Goal: Task Accomplishment & Management: Manage account settings

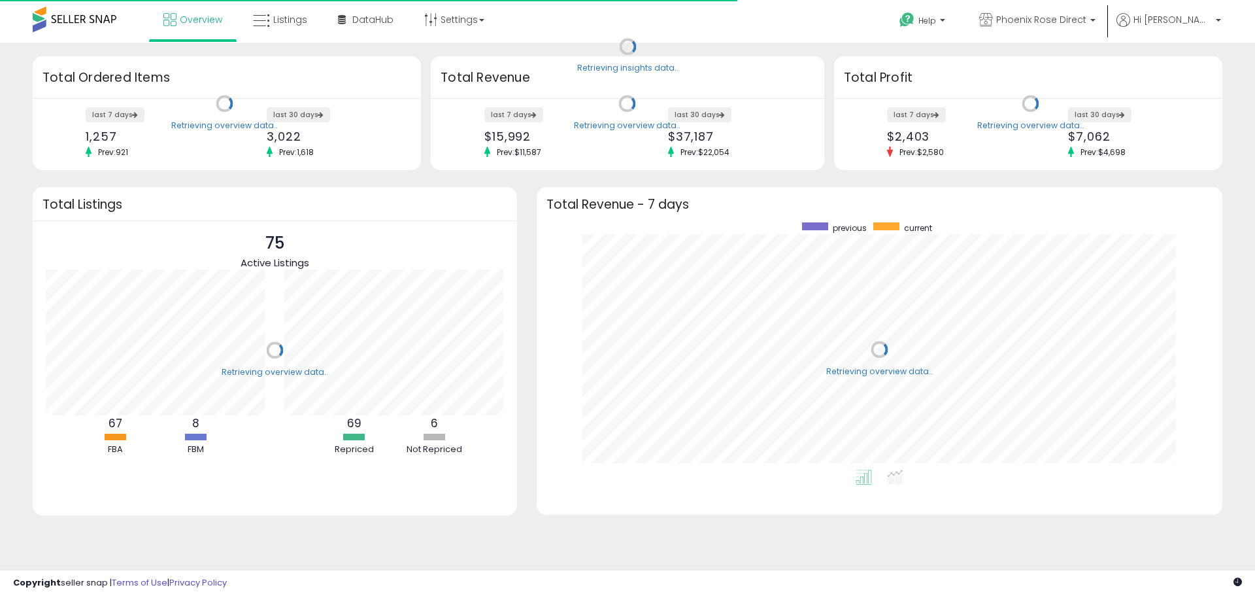
scroll to position [247, 660]
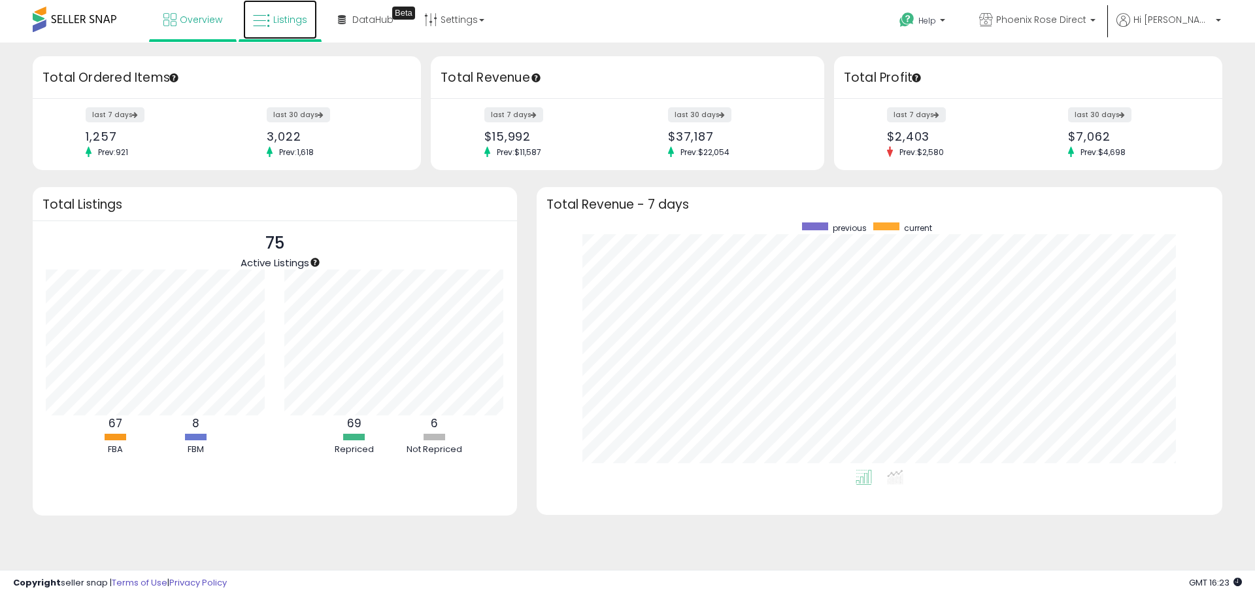
click at [265, 11] on link "Listings" at bounding box center [280, 19] width 74 height 39
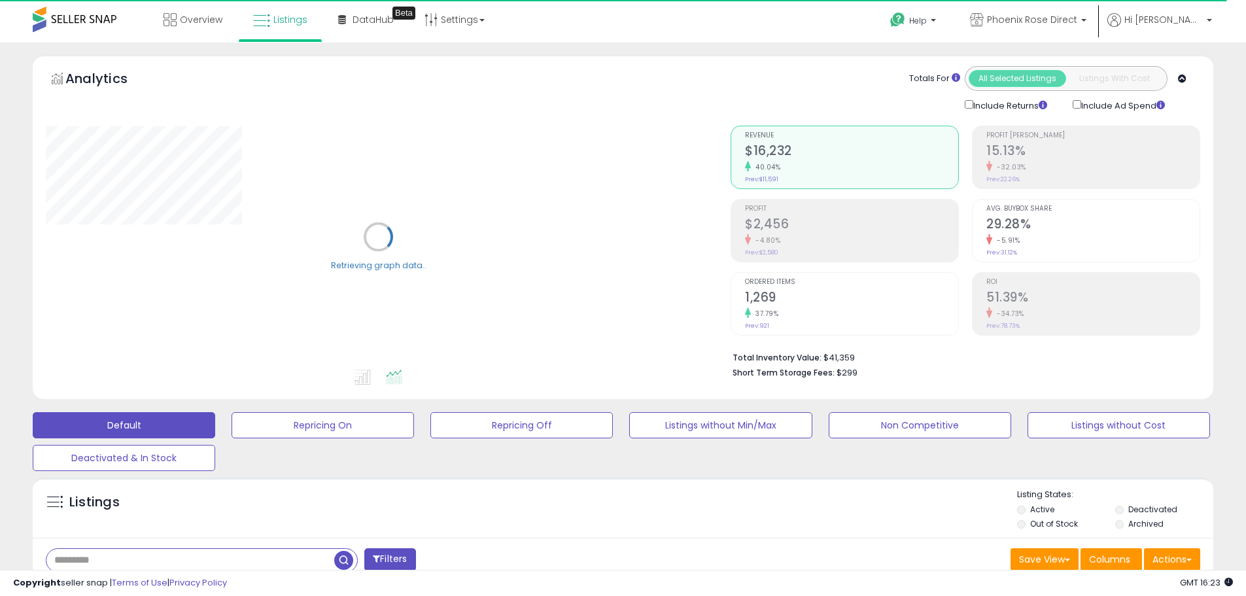
click at [141, 554] on input "text" at bounding box center [190, 560] width 288 height 23
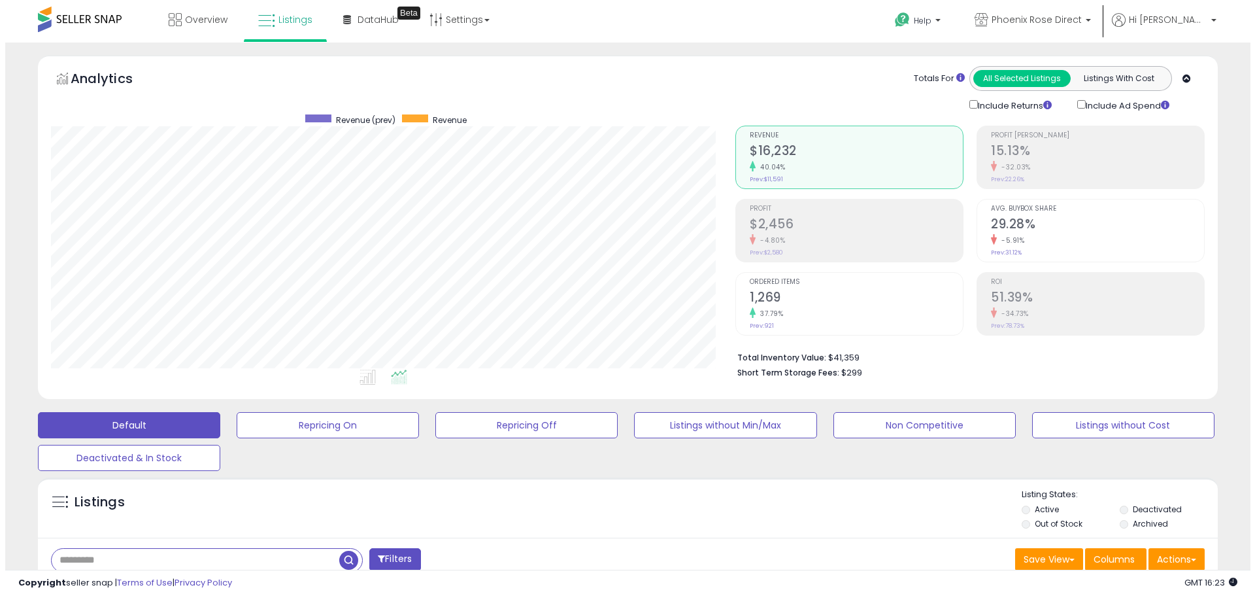
scroll to position [268, 685]
paste input "**********"
type input "**********"
click at [341, 559] on span "button" at bounding box center [343, 560] width 19 height 19
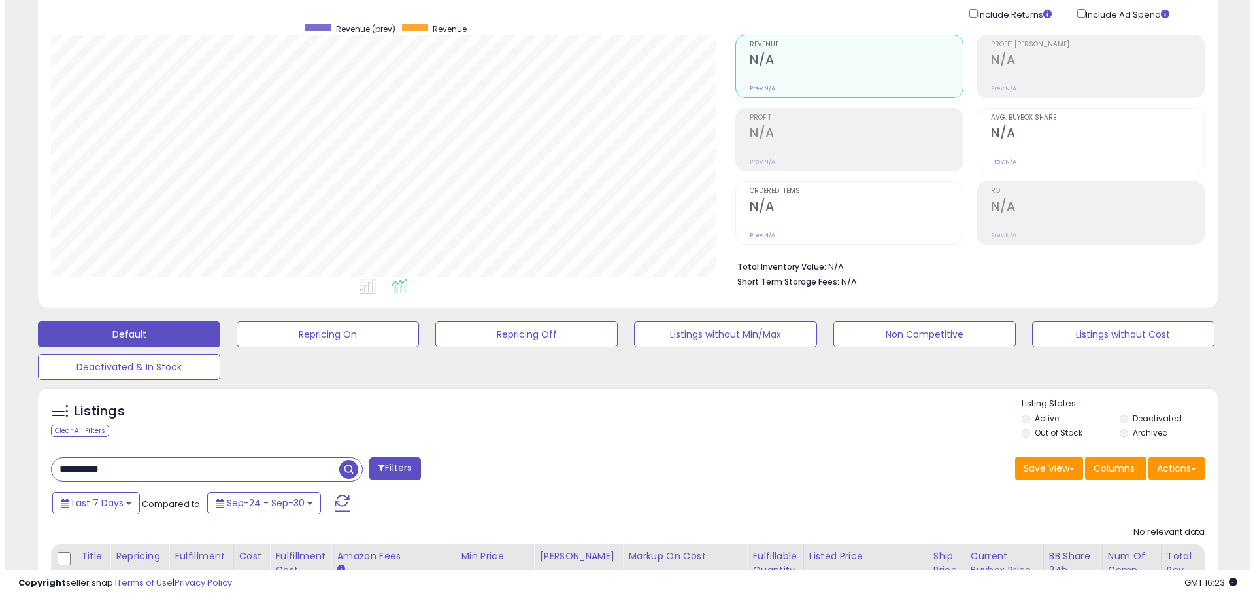
scroll to position [202, 0]
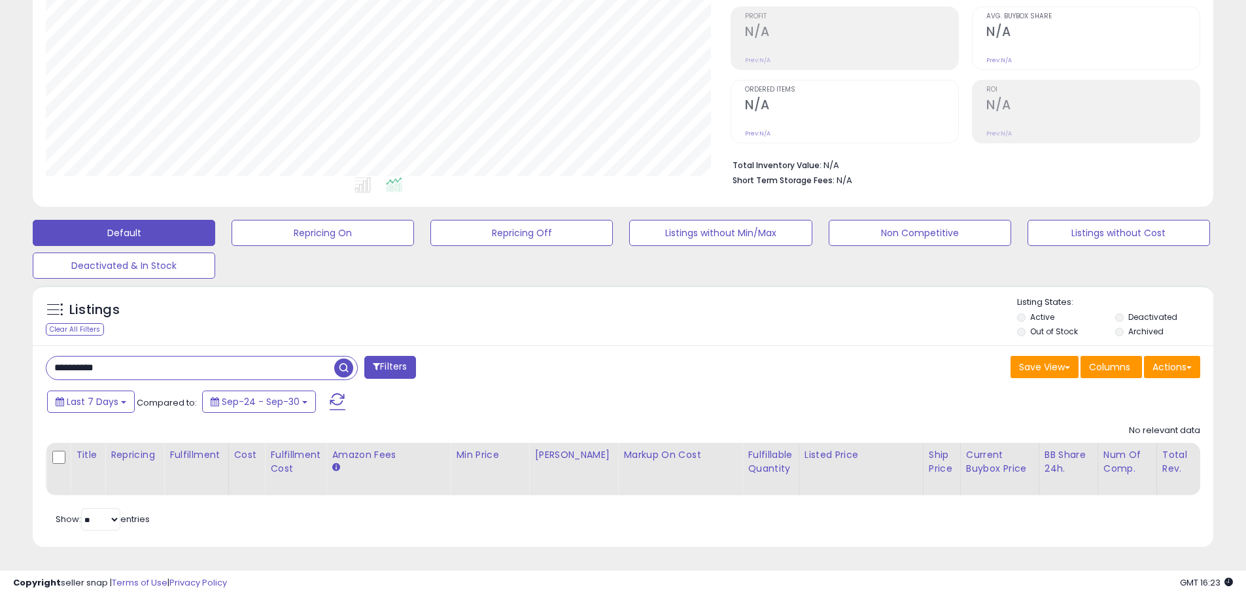
click at [337, 363] on span "button" at bounding box center [343, 367] width 19 height 19
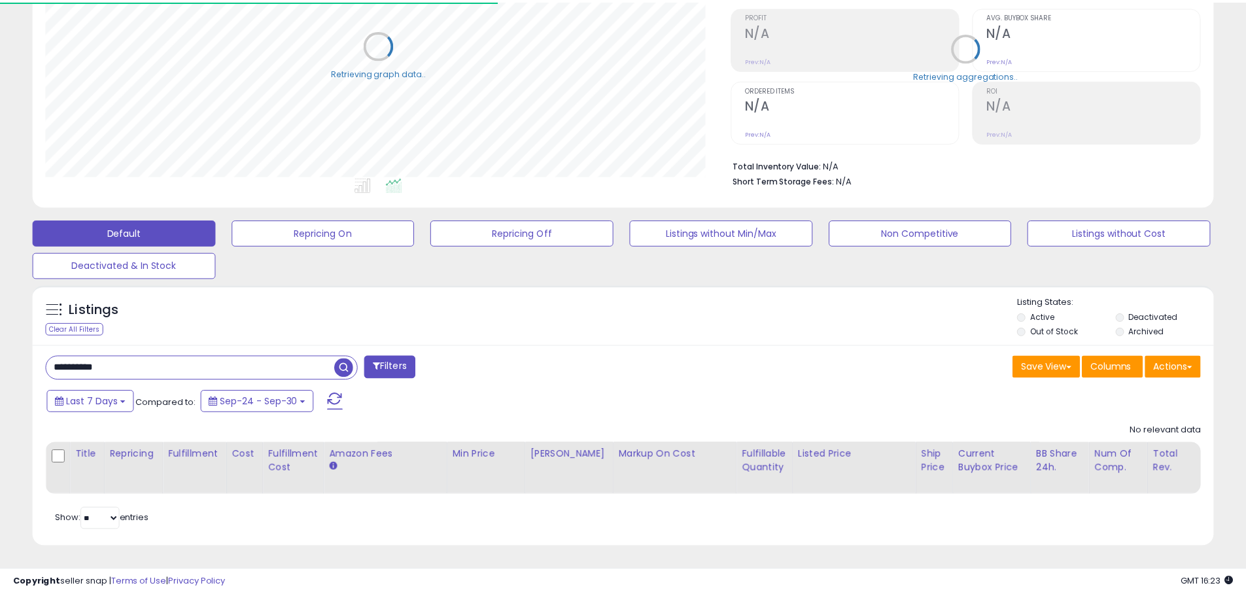
scroll to position [653573, 653156]
click at [1123, 311] on li "Deactivated" at bounding box center [1163, 318] width 96 height 14
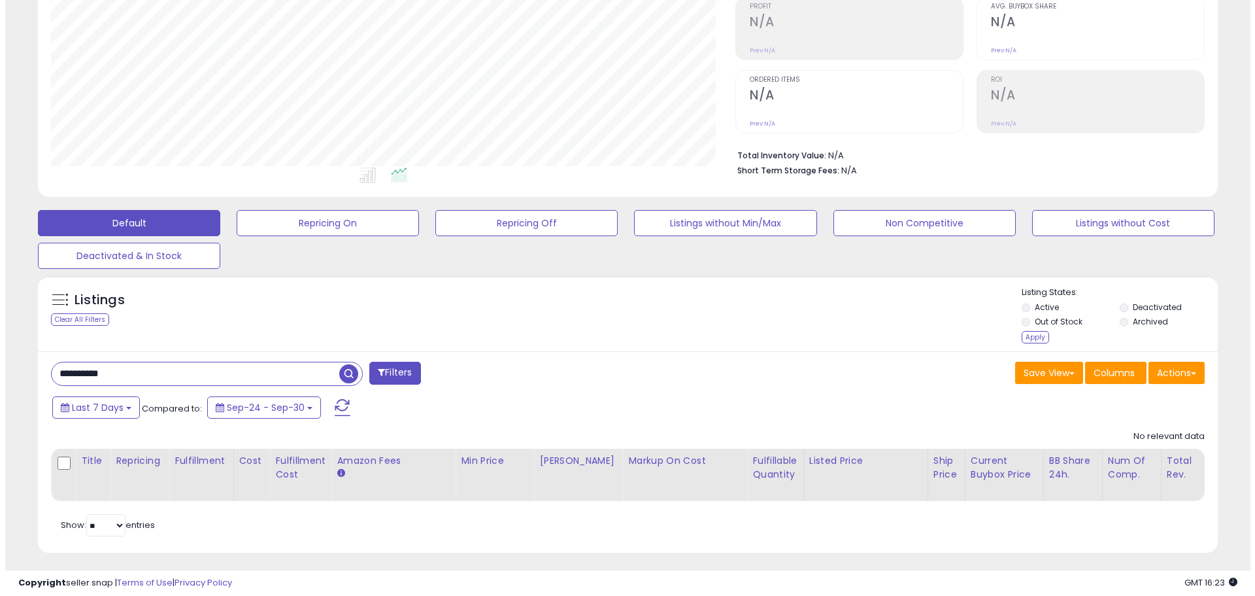
scroll to position [268, 685]
click at [1036, 339] on div "Apply" at bounding box center [1030, 337] width 27 height 12
click at [1034, 337] on div "Apply" at bounding box center [1030, 337] width 27 height 12
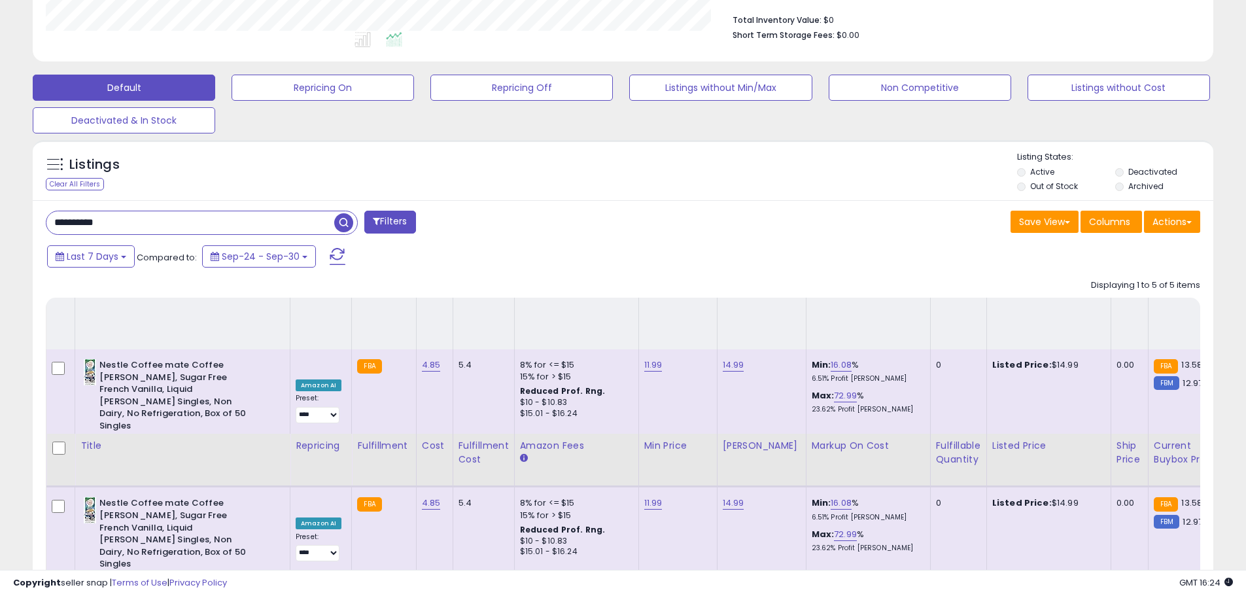
scroll to position [0, 0]
